Goal: Transaction & Acquisition: Book appointment/travel/reservation

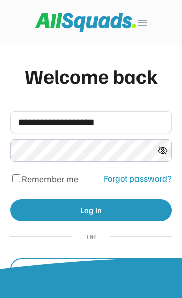
click at [128, 214] on button "Log in" at bounding box center [91, 210] width 162 height 22
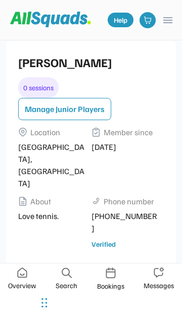
scroll to position [249, 0]
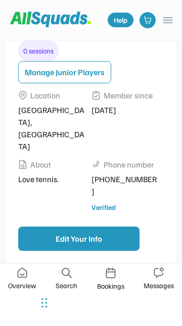
click at [21, 275] on img at bounding box center [22, 273] width 10 height 11
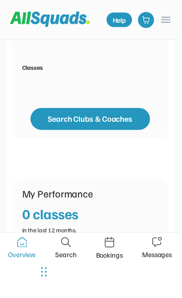
scroll to position [439, 0]
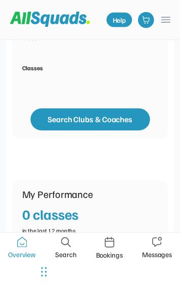
click at [115, 110] on button "Search Clubs & Coaches" at bounding box center [91, 121] width 121 height 22
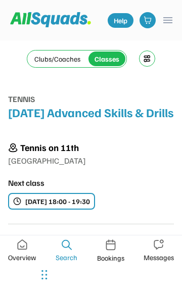
click at [65, 55] on div "Clubs/Coaches" at bounding box center [57, 59] width 46 height 11
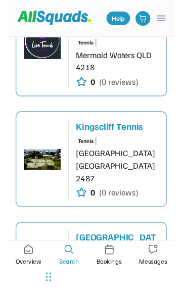
scroll to position [791, 0]
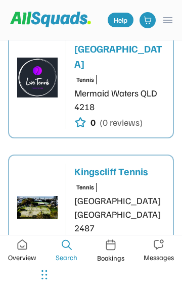
click at [141, 96] on div "Mermaid Waters QLD 4218" at bounding box center [119, 99] width 90 height 27
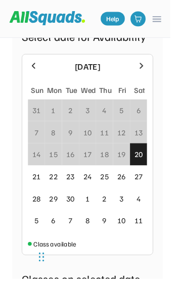
scroll to position [1467, 0]
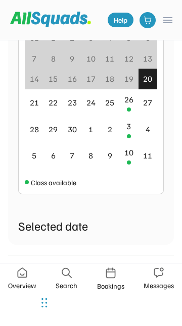
scroll to position [486, 0]
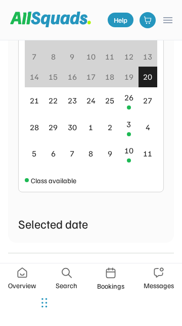
click at [131, 104] on div "26" at bounding box center [128, 97] width 9 height 12
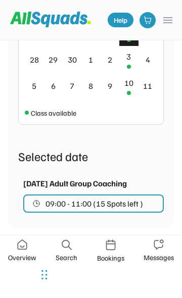
scroll to position [555, 0]
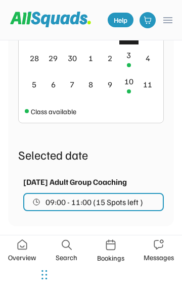
click at [133, 34] on div "26" at bounding box center [128, 28] width 9 height 12
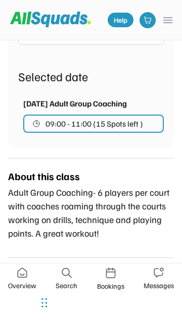
scroll to position [691, 0]
click at [131, 128] on span "09:00 - 11:00 (15 Spots left )" at bounding box center [93, 124] width 97 height 8
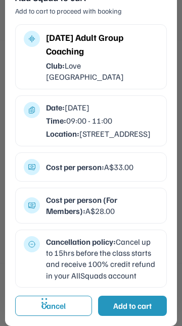
scroll to position [845, 0]
click at [141, 297] on div "Add to cart" at bounding box center [132, 306] width 38 height 12
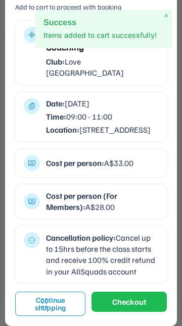
scroll to position [938, 0]
click at [136, 297] on button "Checkout" at bounding box center [128, 302] width 75 height 20
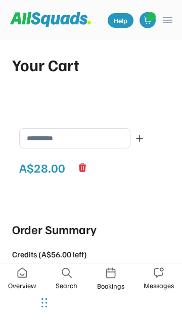
type input "*******"
type input "***"
type input "******"
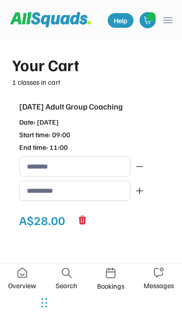
type input "**********"
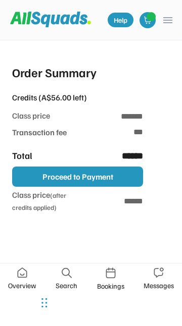
scroll to position [222, 0]
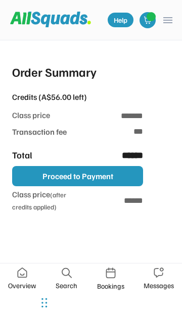
click at [87, 186] on button "Proceed to Payment" at bounding box center [77, 176] width 131 height 20
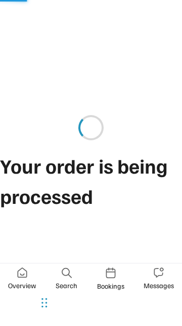
type input "**"
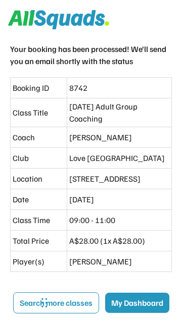
scroll to position [28, 0]
click at [105, 313] on button "My Dashboard" at bounding box center [137, 303] width 64 height 20
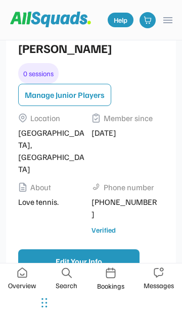
scroll to position [249, 0]
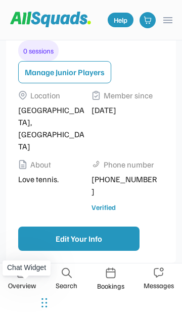
click at [27, 277] on img at bounding box center [22, 273] width 10 height 11
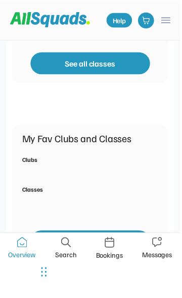
scroll to position [381, 0]
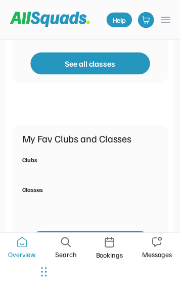
click at [63, 158] on div "Clubs" at bounding box center [90, 168] width 137 height 20
click at [43, 188] on div "Classes" at bounding box center [32, 192] width 21 height 9
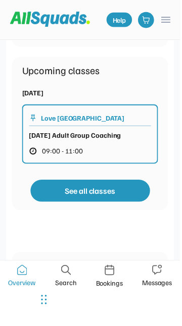
scroll to position [252, 0]
click at [124, 114] on div "Love [GEOGRAPHIC_DATA]" at bounding box center [83, 119] width 84 height 11
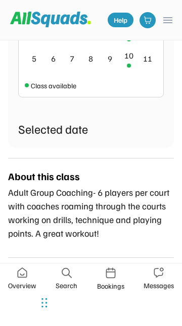
scroll to position [725, 0]
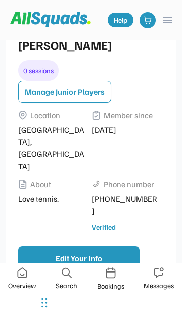
scroll to position [249, 0]
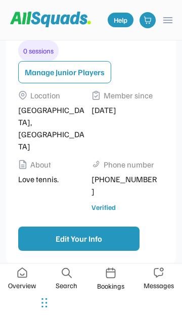
click at [172, 25] on button "menu" at bounding box center [168, 20] width 12 height 12
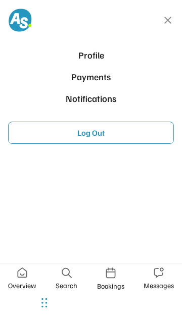
click at [101, 141] on button "Log Out" at bounding box center [91, 133] width 166 height 22
